Goal: Download file/media: Obtain a digital file from the website

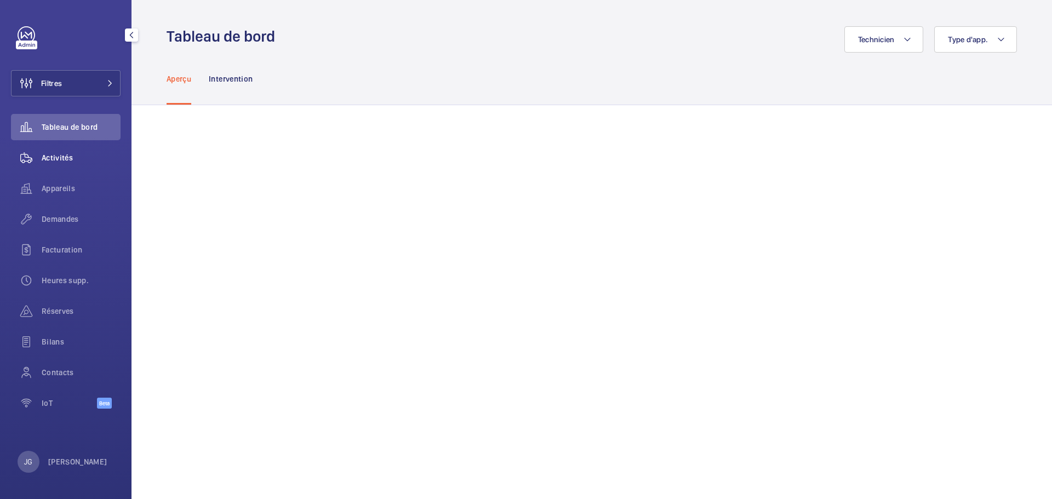
click at [61, 154] on span "Activités" at bounding box center [81, 157] width 79 height 11
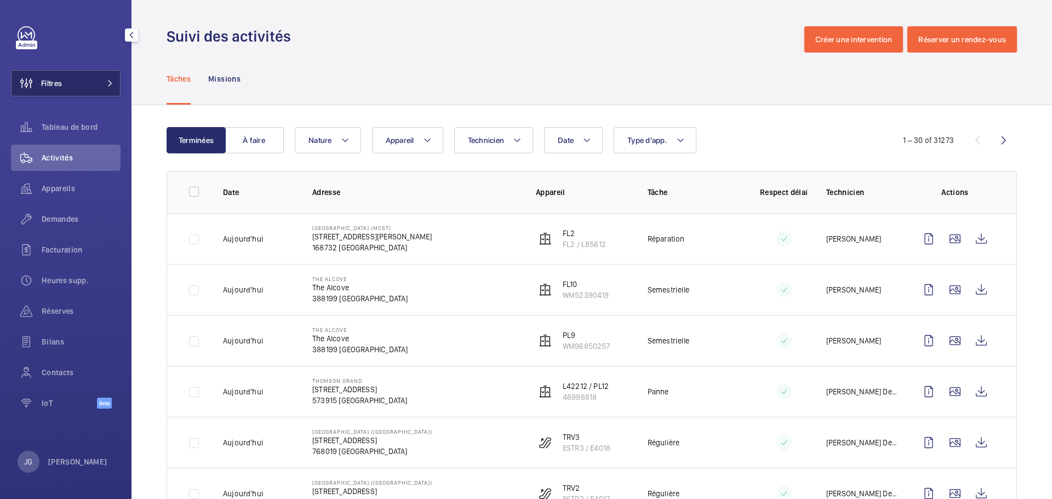
click at [97, 81] on button "Filtres" at bounding box center [66, 83] width 110 height 26
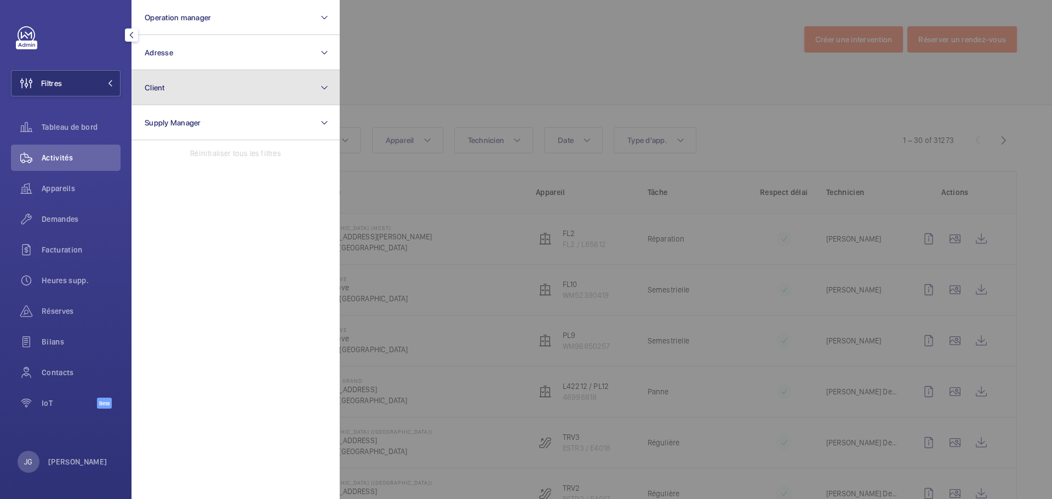
click at [175, 89] on button "Client" at bounding box center [235, 87] width 208 height 35
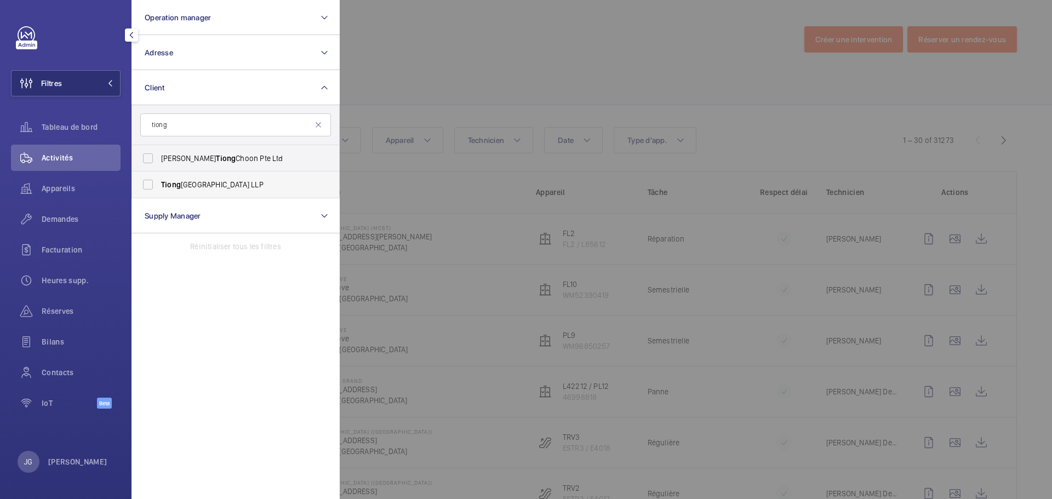
type input "tiong"
click at [199, 190] on span "[GEOGRAPHIC_DATA] LLP" at bounding box center [236, 184] width 151 height 11
click at [159, 190] on input "[GEOGRAPHIC_DATA] LLP" at bounding box center [148, 185] width 22 height 22
checkbox input "true"
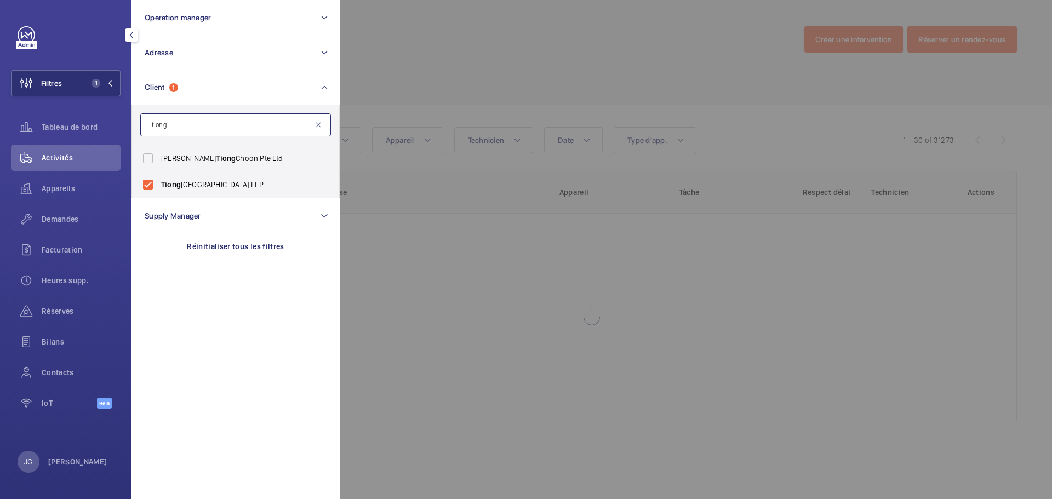
click at [194, 124] on input "tiong" at bounding box center [235, 124] width 191 height 23
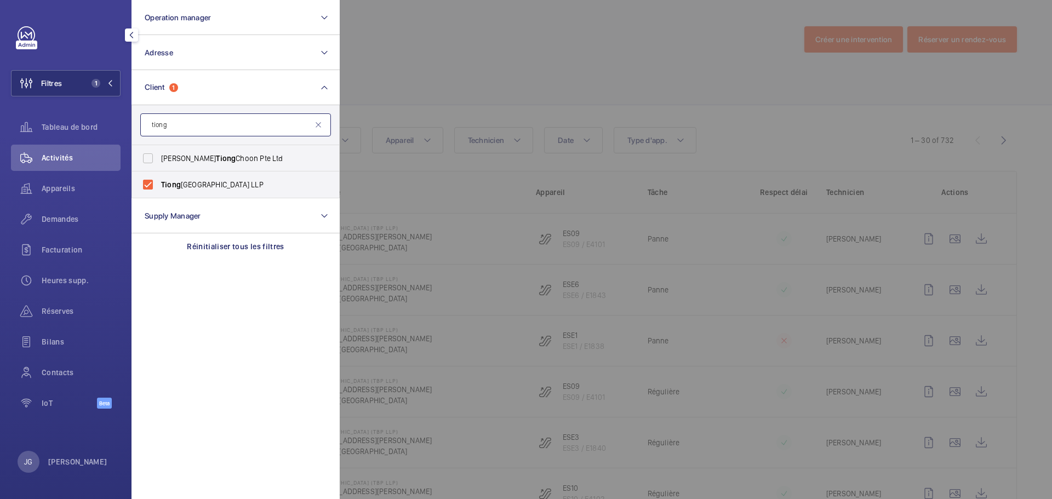
click at [194, 124] on input "tiong" at bounding box center [235, 124] width 191 height 23
click at [185, 130] on input "tiong" at bounding box center [235, 124] width 191 height 23
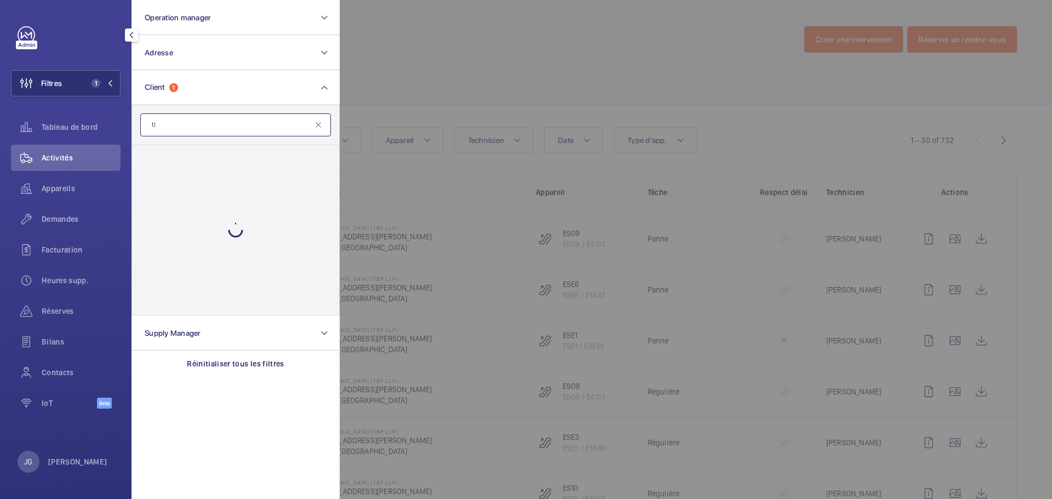
type input "t"
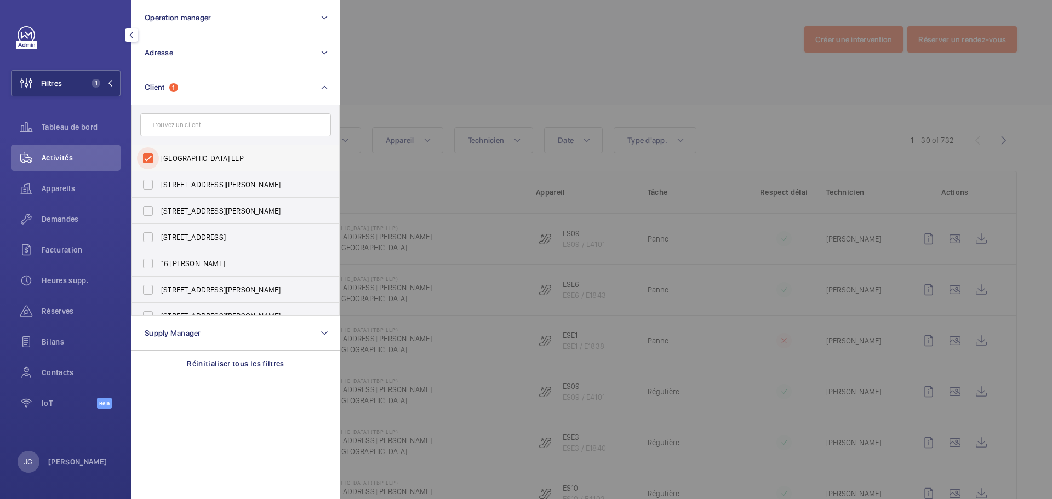
click at [151, 157] on input "[GEOGRAPHIC_DATA] LLP" at bounding box center [148, 158] width 22 height 22
checkbox input "false"
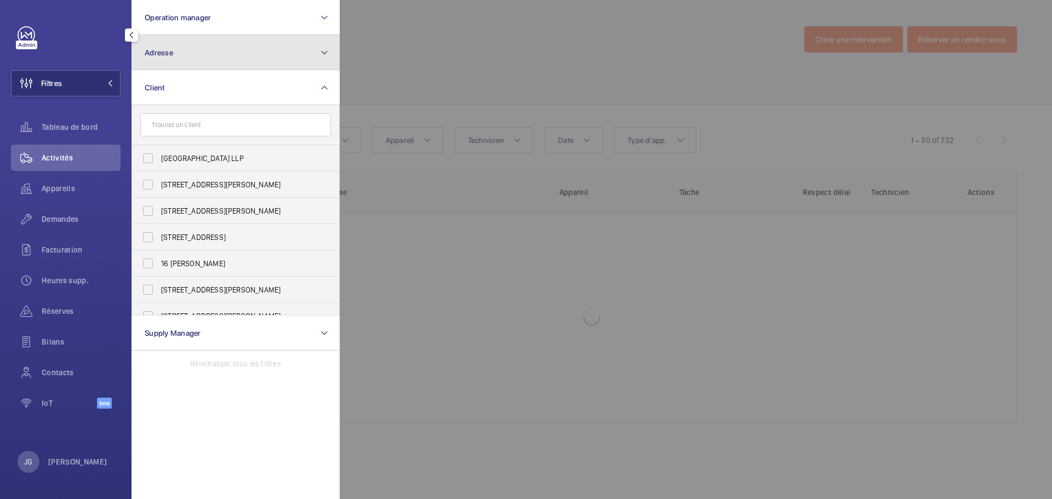
click at [196, 59] on button "Adresse" at bounding box center [235, 52] width 208 height 35
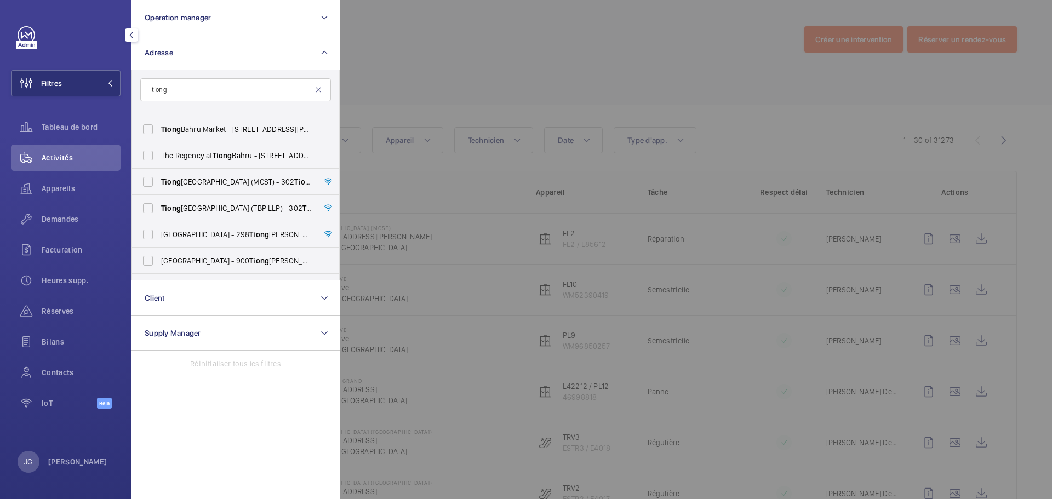
scroll to position [75, 0]
type input "tiong"
click at [146, 181] on input "[GEOGRAPHIC_DATA] (MCST) - [STREET_ADDRESS][PERSON_NAME]" at bounding box center [148, 180] width 22 height 22
checkbox input "true"
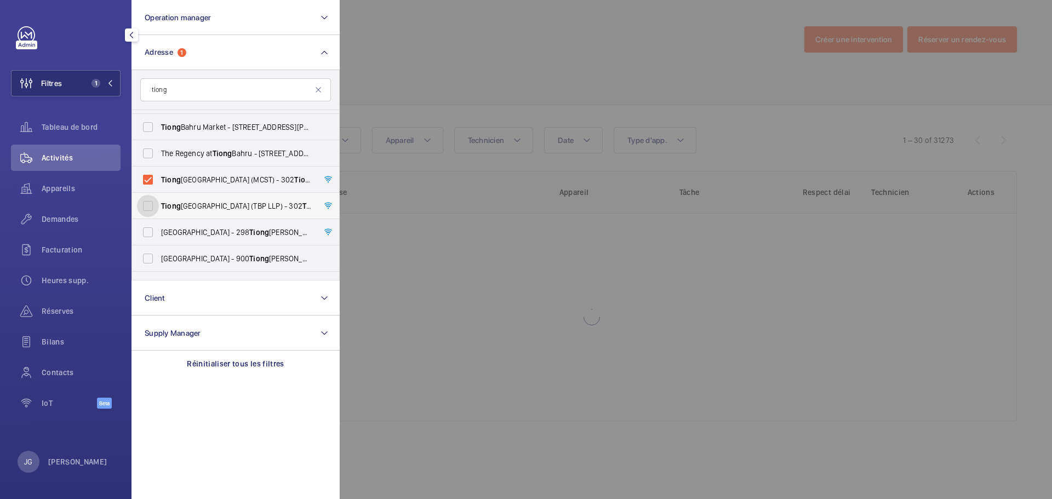
click at [154, 206] on input "[GEOGRAPHIC_DATA] (TBP LLP) - [STREET_ADDRESS]" at bounding box center [148, 206] width 22 height 22
checkbox input "true"
click at [167, 87] on input "tiong" at bounding box center [235, 89] width 191 height 23
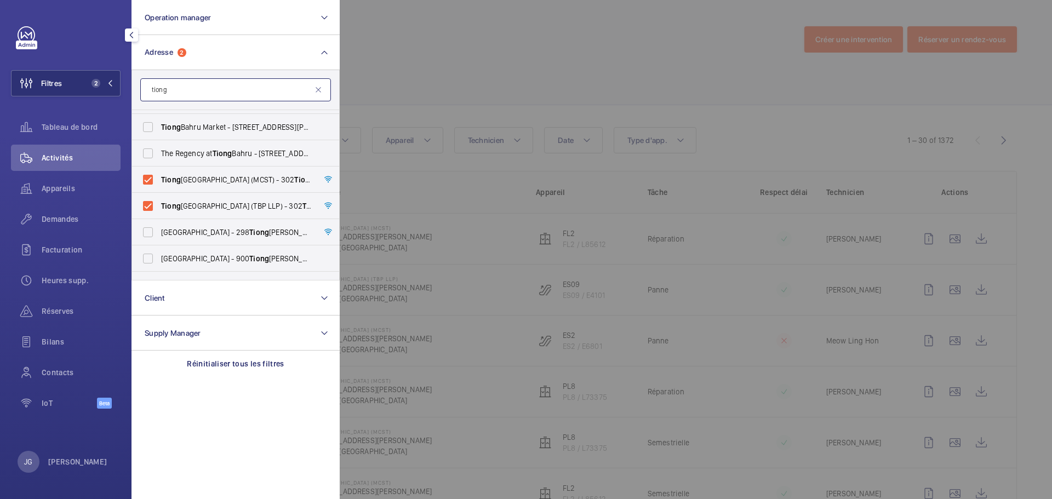
click at [168, 87] on input "tiong" at bounding box center [235, 89] width 191 height 23
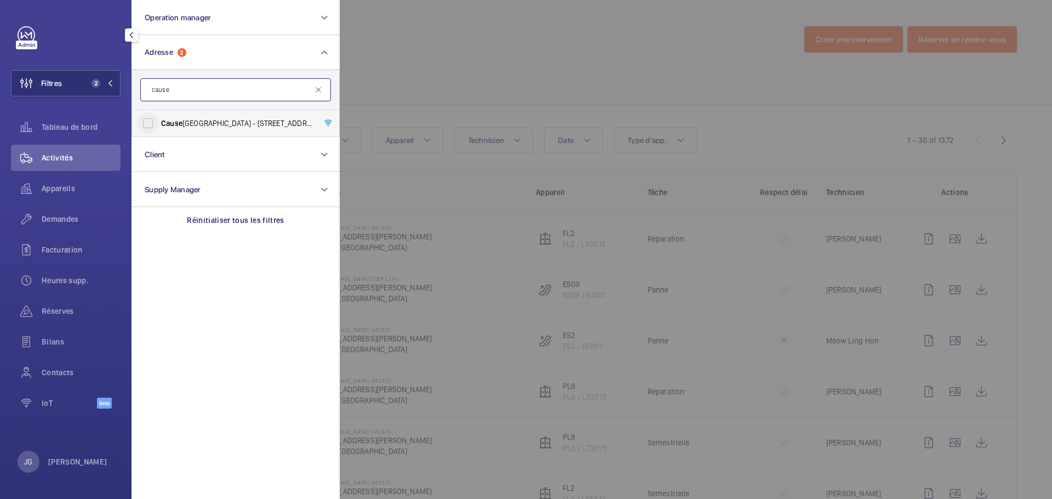
type input "cause"
click at [158, 117] on input "[GEOGRAPHIC_DATA] - [STREET_ADDRESS]" at bounding box center [148, 123] width 22 height 22
checkbox input "true"
click at [483, 51] on div at bounding box center [866, 249] width 1052 height 499
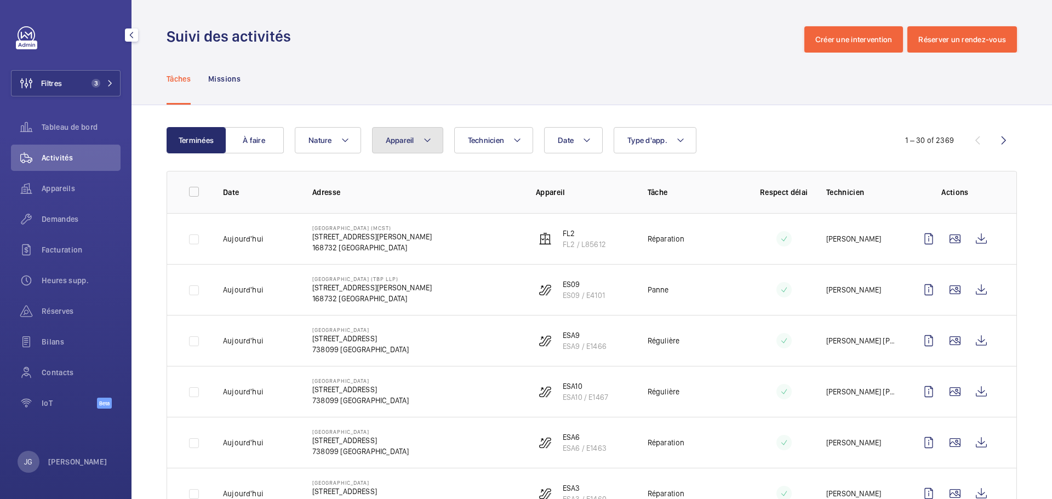
drag, startPoint x: 405, startPoint y: 144, endPoint x: 404, endPoint y: 153, distance: 8.9
click at [405, 144] on span "Appareil" at bounding box center [400, 140] width 28 height 9
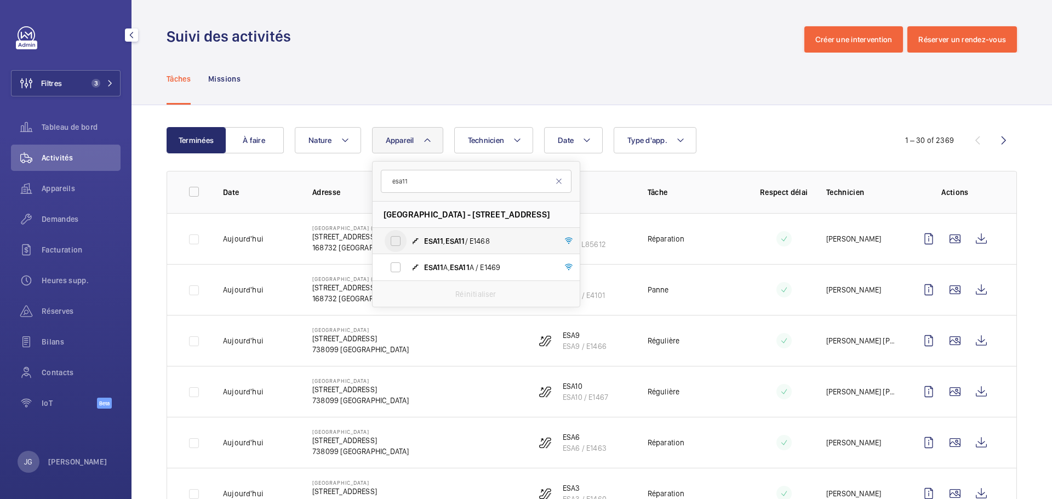
type input "esa11"
click at [402, 244] on input "ESA11 , ESA11 / E1468" at bounding box center [396, 241] width 22 height 22
checkbox input "true"
click at [708, 79] on div "Tâches Missions" at bounding box center [592, 79] width 850 height 52
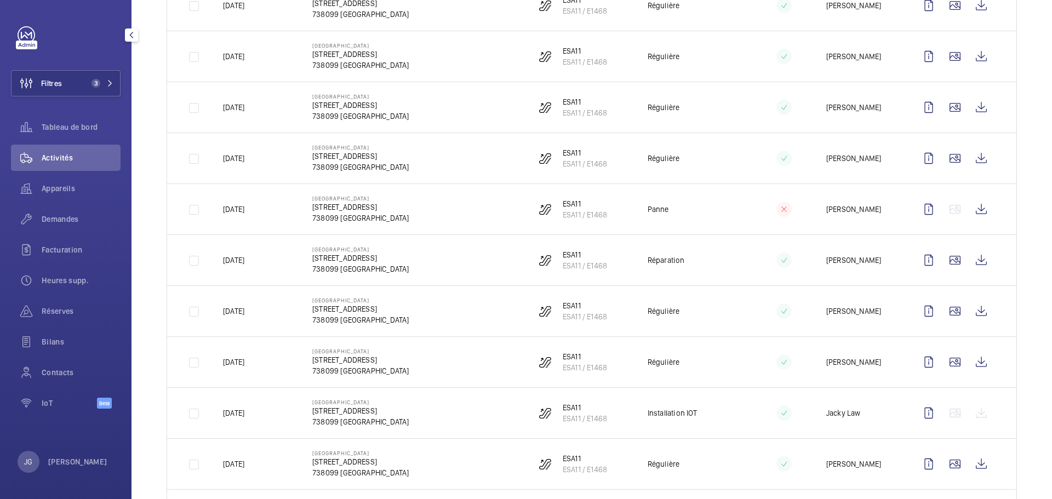
scroll to position [540, 0]
click at [979, 260] on wm-front-icon-button at bounding box center [981, 259] width 26 height 26
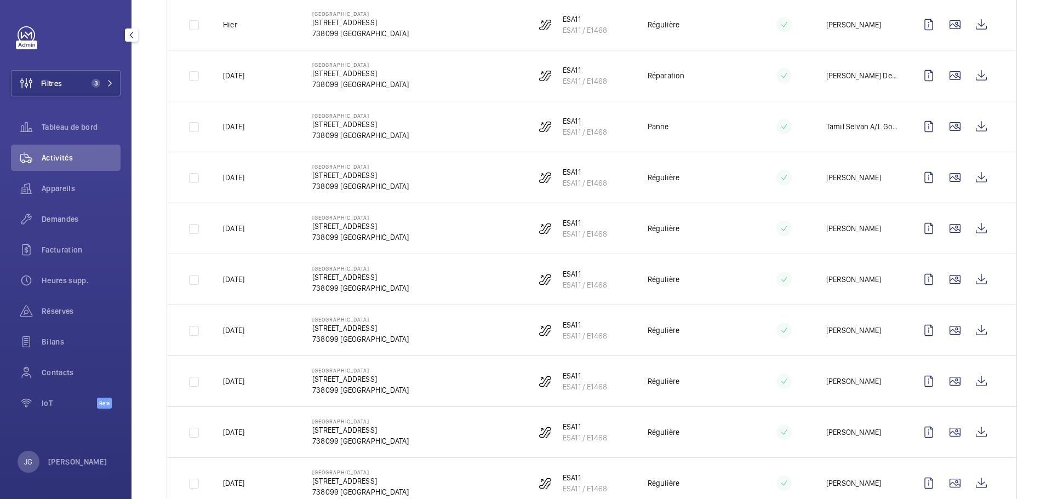
scroll to position [198, 0]
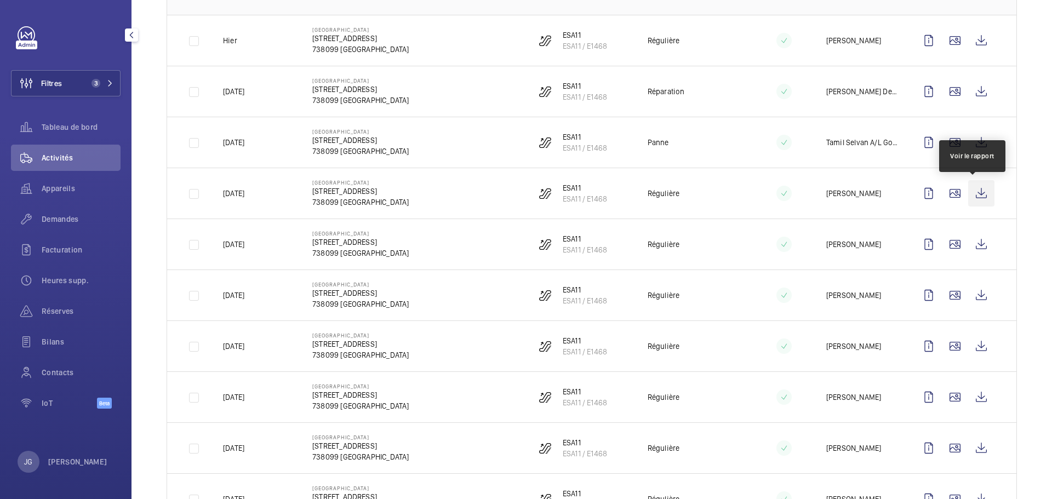
click at [975, 201] on wm-front-icon-button at bounding box center [981, 193] width 26 height 26
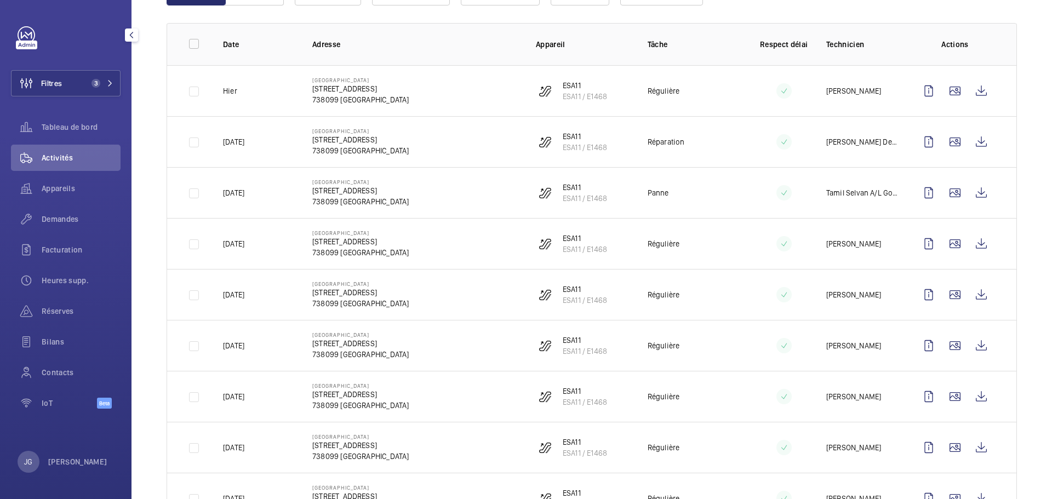
scroll to position [131, 0]
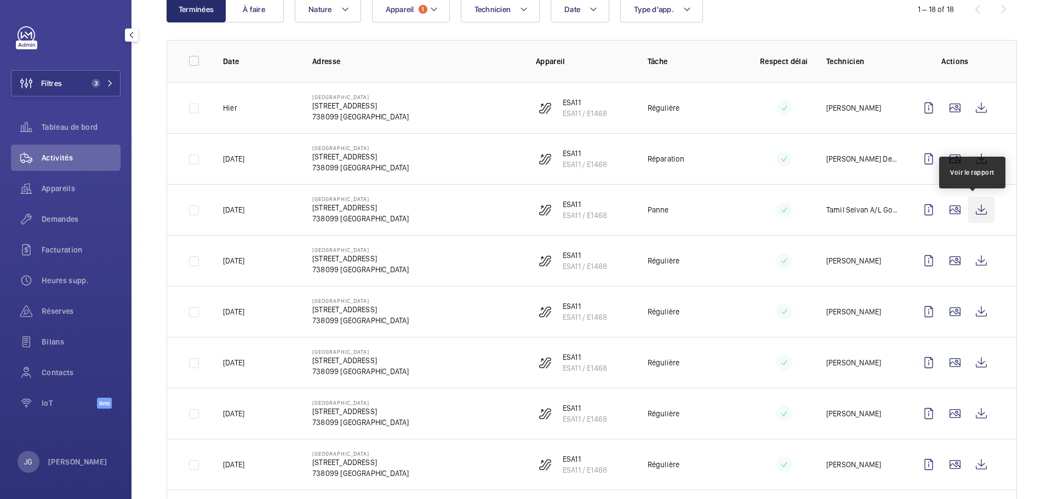
click at [980, 208] on wm-front-icon-button at bounding box center [981, 210] width 26 height 26
click at [400, 13] on span "Appareil" at bounding box center [400, 9] width 28 height 9
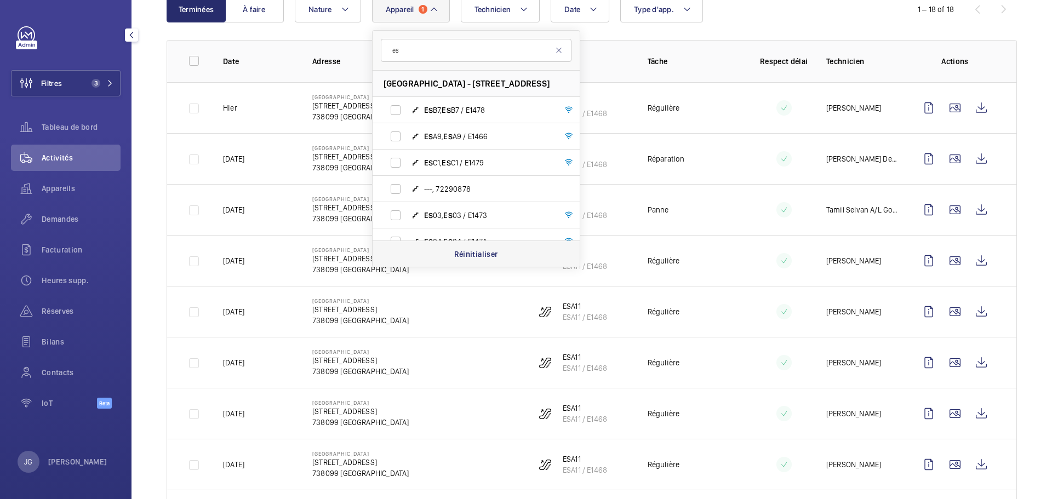
click at [475, 257] on p "Réinitialiser" at bounding box center [476, 254] width 44 height 11
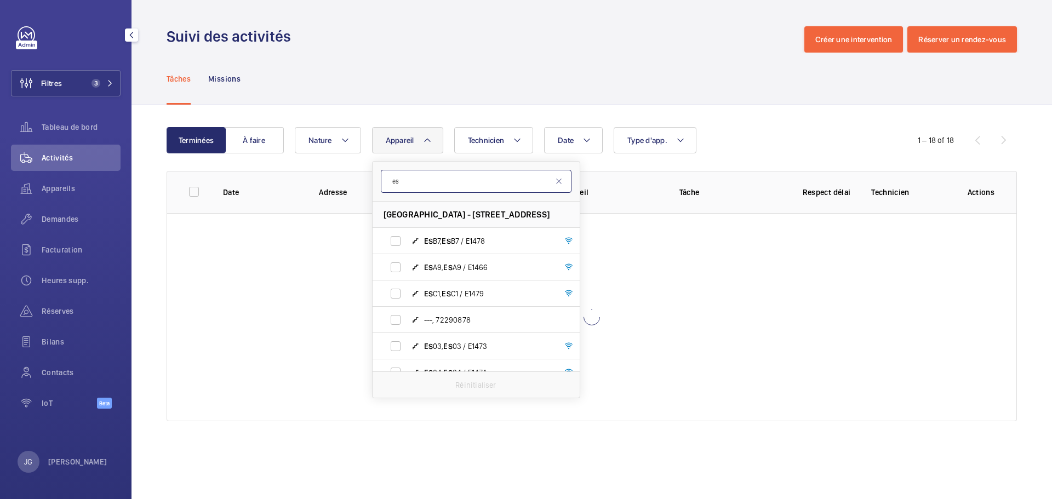
click at [411, 186] on input "es" at bounding box center [476, 181] width 191 height 23
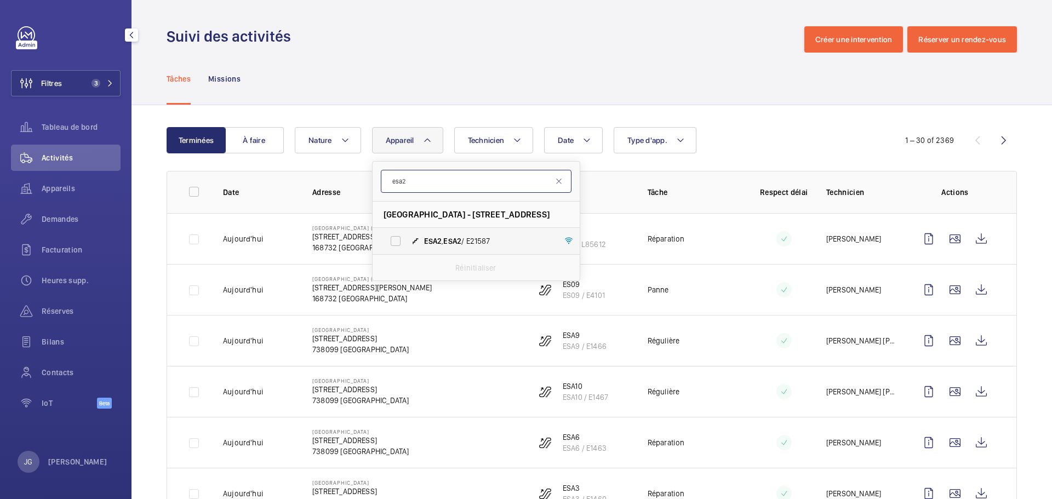
type input "esa2"
click at [451, 236] on span "ESA2 , ESA2 / E21587" at bounding box center [487, 241] width 127 height 11
click at [407, 236] on input "ESA2 , ESA2 / E21587" at bounding box center [396, 241] width 22 height 22
checkbox input "true"
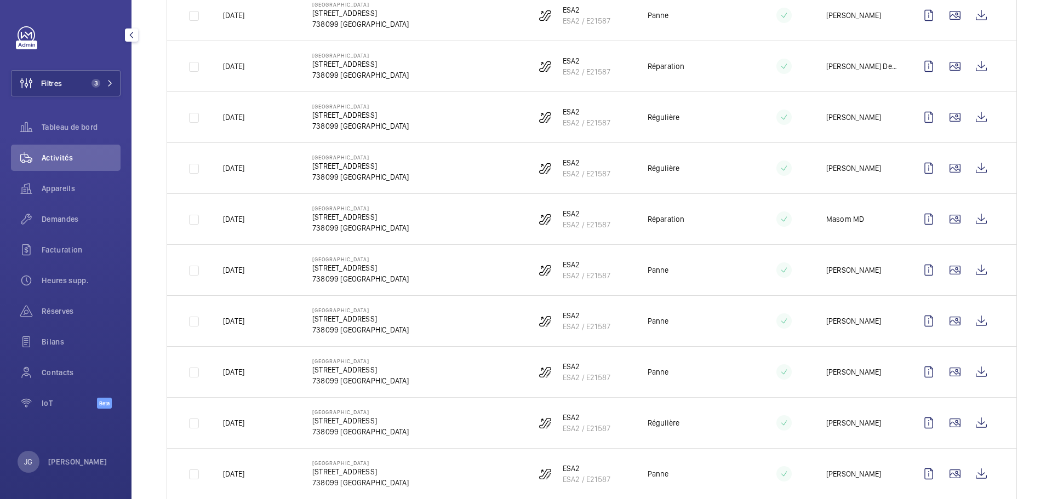
scroll to position [741, 0]
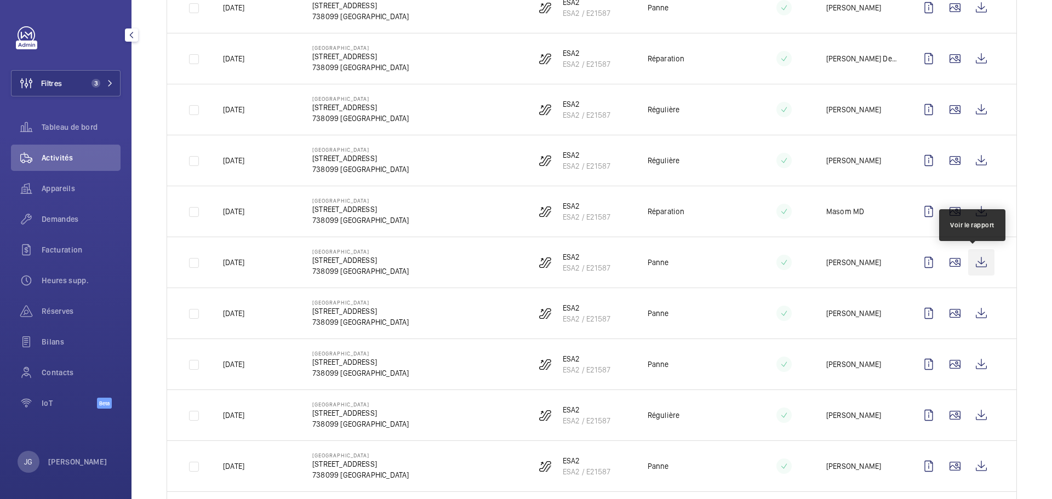
click at [978, 266] on wm-front-icon-button at bounding box center [981, 262] width 26 height 26
